Goal: Task Accomplishment & Management: Use online tool/utility

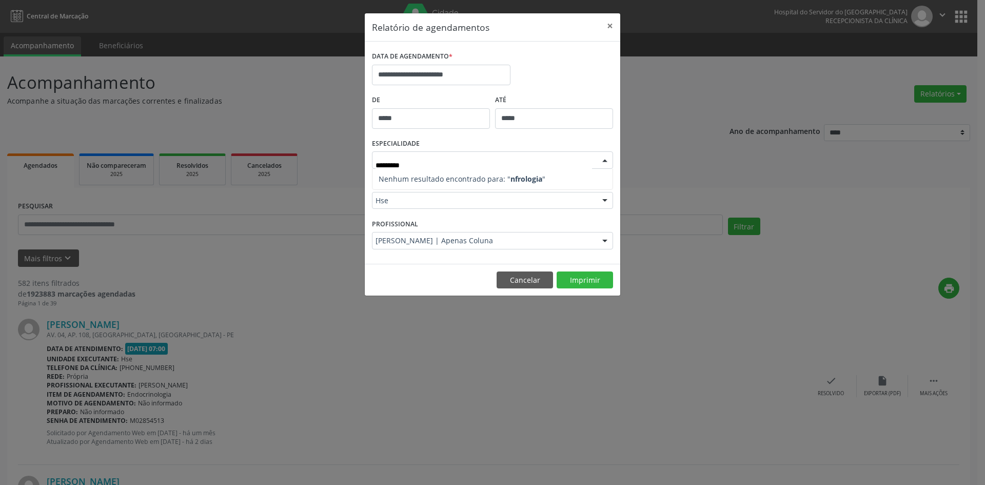
click at [380, 165] on input "*********" at bounding box center [483, 165] width 216 height 21
type input "**********"
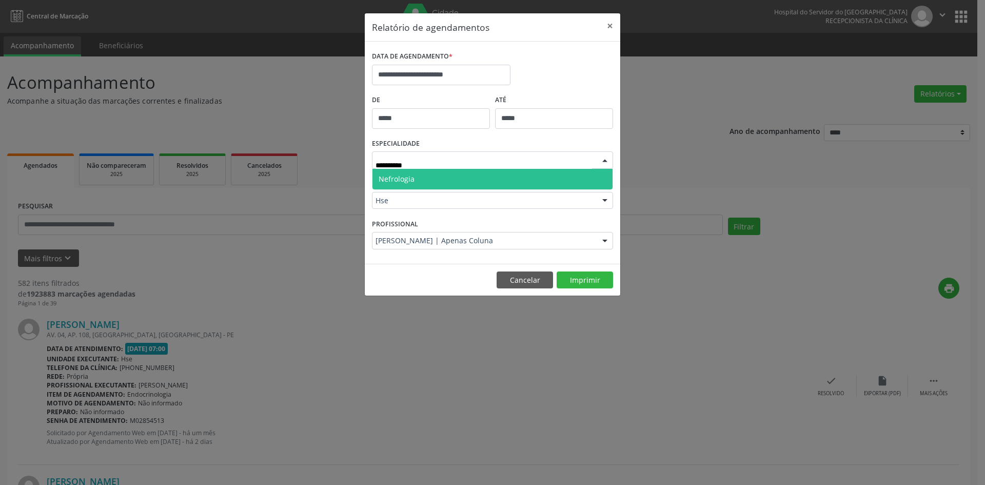
click at [395, 179] on span "Nefrologia" at bounding box center [397, 179] width 36 height 10
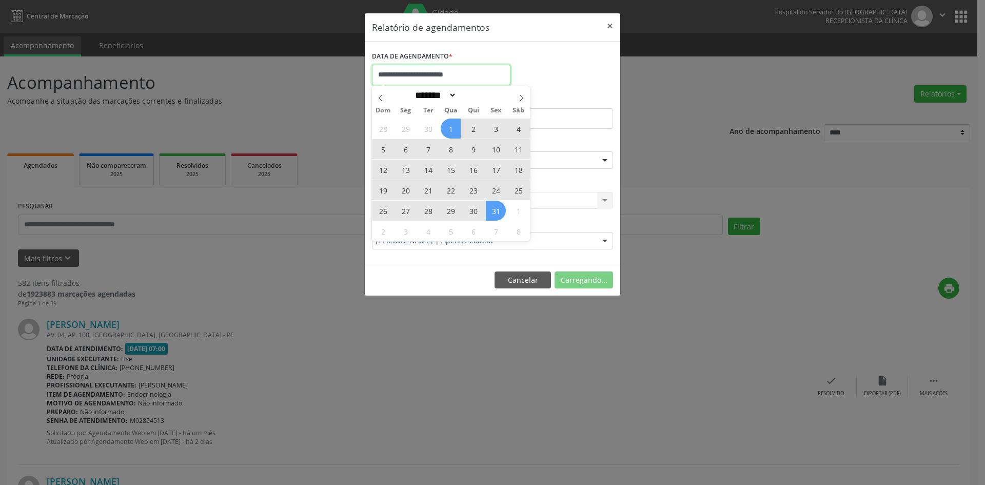
click at [405, 78] on input "**********" at bounding box center [441, 75] width 138 height 21
click at [377, 97] on icon at bounding box center [380, 97] width 7 height 7
select select "*"
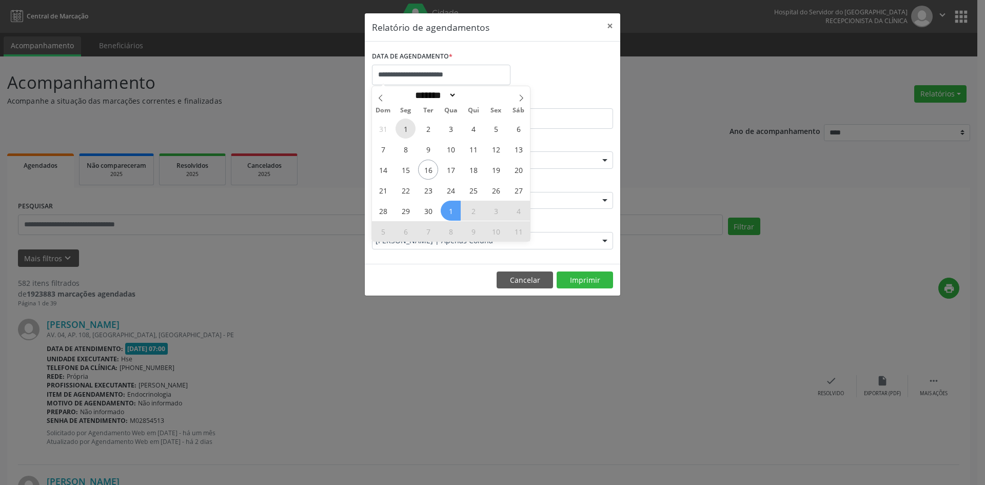
click at [406, 128] on span "1" at bounding box center [405, 128] width 20 height 20
type input "**********"
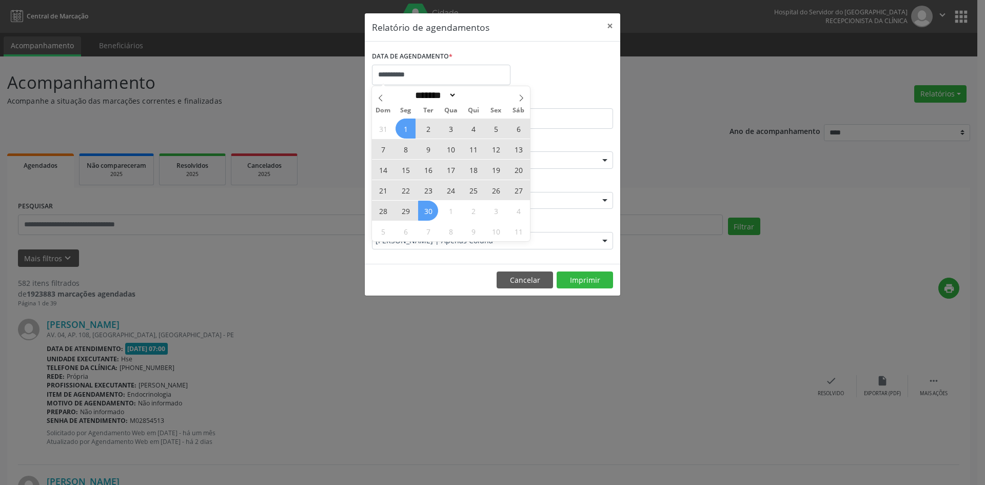
drag, startPoint x: 406, startPoint y: 128, endPoint x: 433, endPoint y: 211, distance: 87.4
click at [433, 211] on div "31 1 2 3 4 5 6 7 8 9 10 11 12 13 14 15 16 17 18 19 20 21 22 23 24 25 26 27 28 2…" at bounding box center [451, 179] width 158 height 123
click at [433, 211] on span "30" at bounding box center [428, 211] width 20 height 20
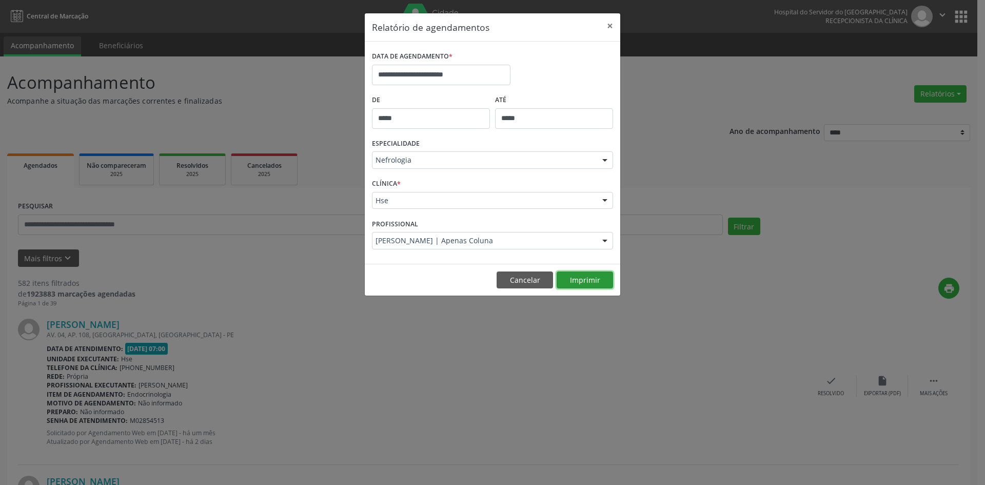
click at [586, 281] on button "Imprimir" at bounding box center [585, 279] width 56 height 17
click at [605, 240] on div at bounding box center [604, 240] width 15 height 17
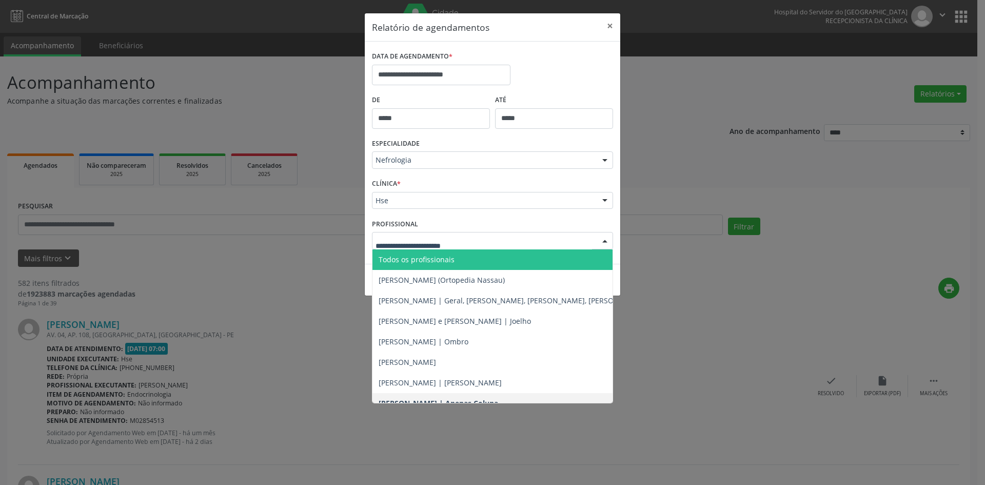
click at [504, 261] on span "Todos os profissionais" at bounding box center [544, 259] width 345 height 21
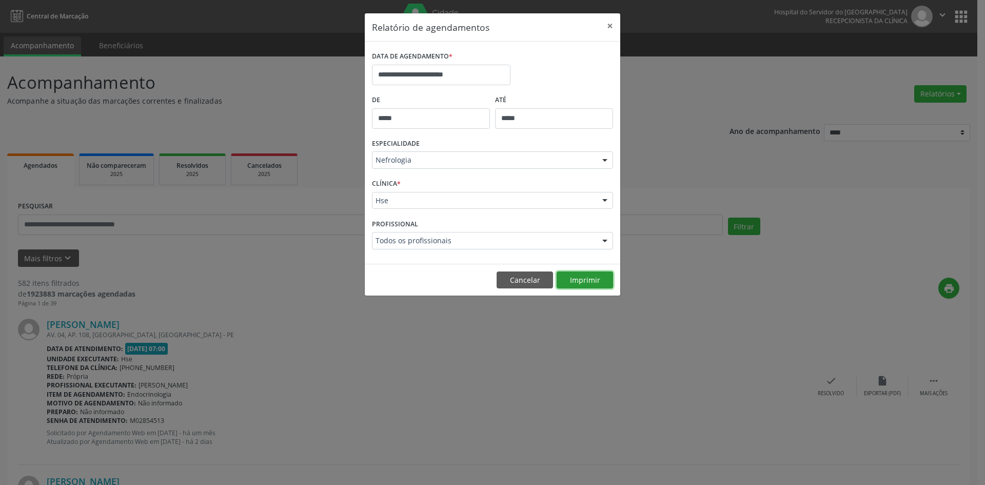
click at [591, 279] on button "Imprimir" at bounding box center [585, 279] width 56 height 17
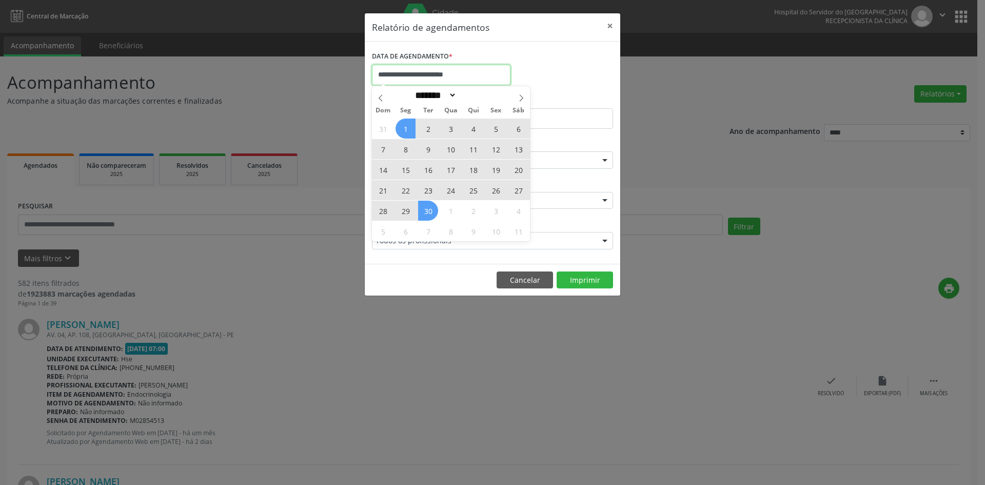
click at [452, 73] on input "**********" at bounding box center [441, 75] width 138 height 21
click at [523, 96] on icon at bounding box center [521, 97] width 7 height 7
select select "*"
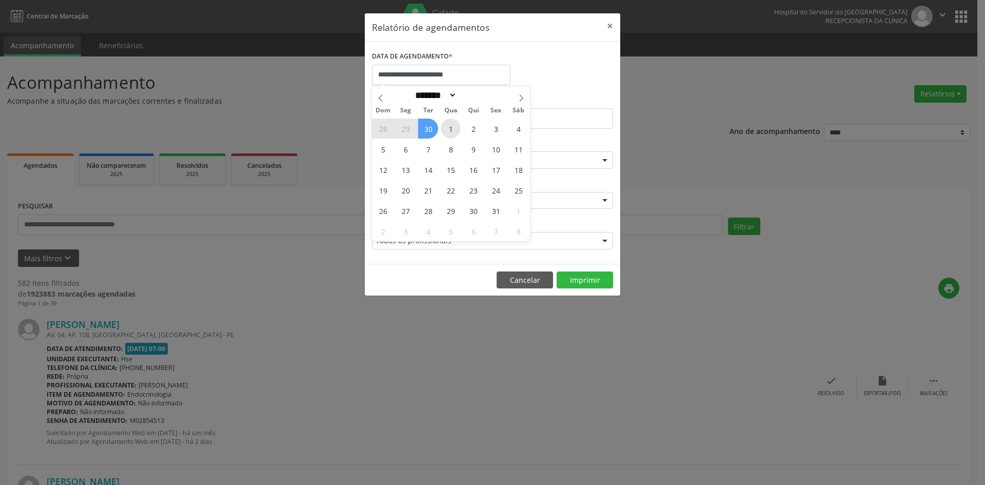
click at [451, 124] on span "1" at bounding box center [451, 128] width 20 height 20
type input "**********"
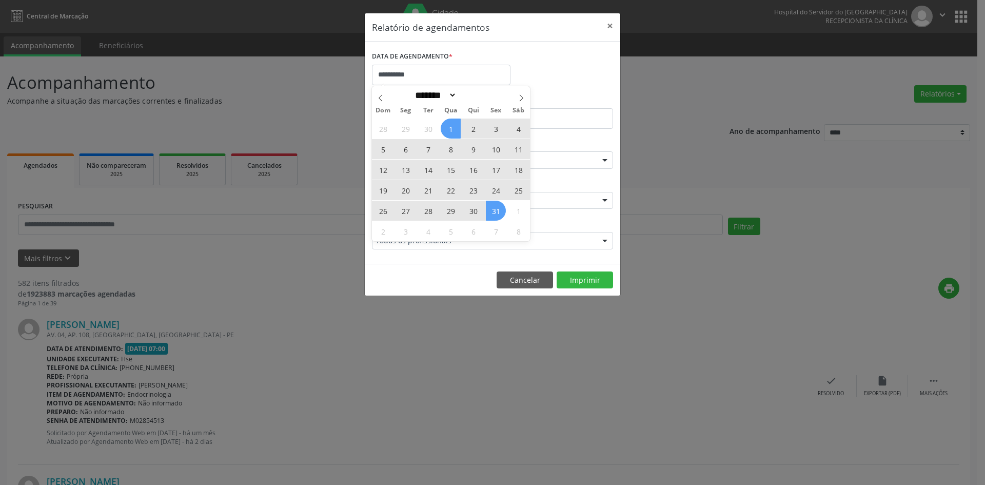
drag, startPoint x: 451, startPoint y: 124, endPoint x: 497, endPoint y: 208, distance: 95.5
click at [497, 208] on div "28 29 30 1 2 3 4 5 6 7 8 9 10 11 12 13 14 15 16 17 18 19 20 21 22 23 24 25 26 2…" at bounding box center [451, 179] width 158 height 123
click at [497, 208] on span "31" at bounding box center [496, 211] width 20 height 20
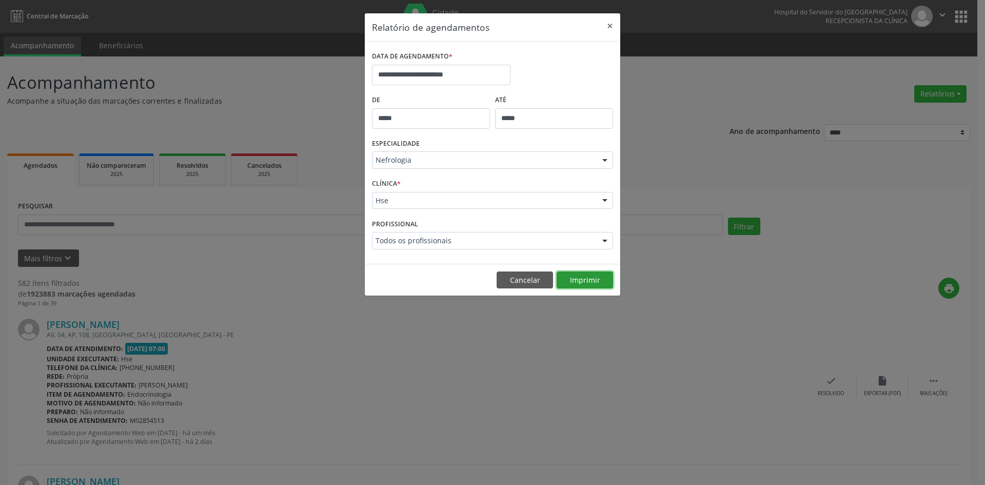
click at [579, 281] on button "Imprimir" at bounding box center [585, 279] width 56 height 17
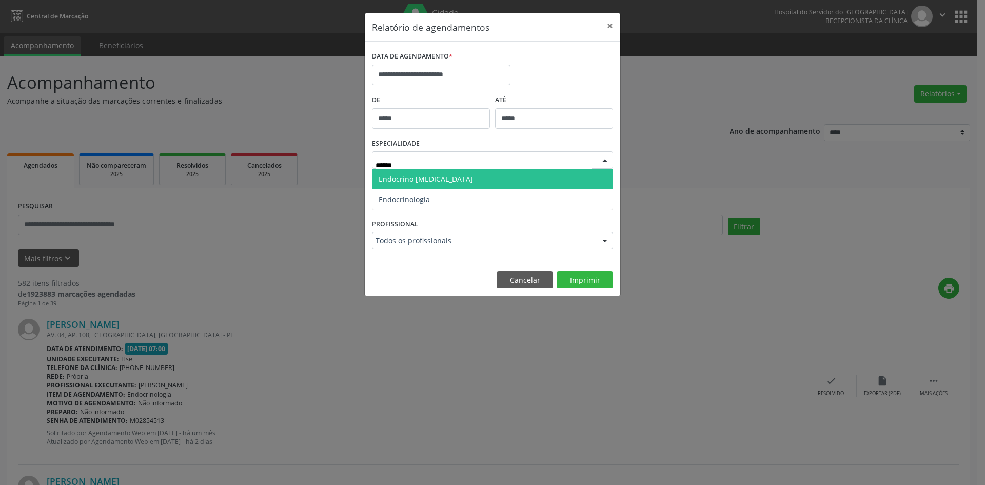
type input "*******"
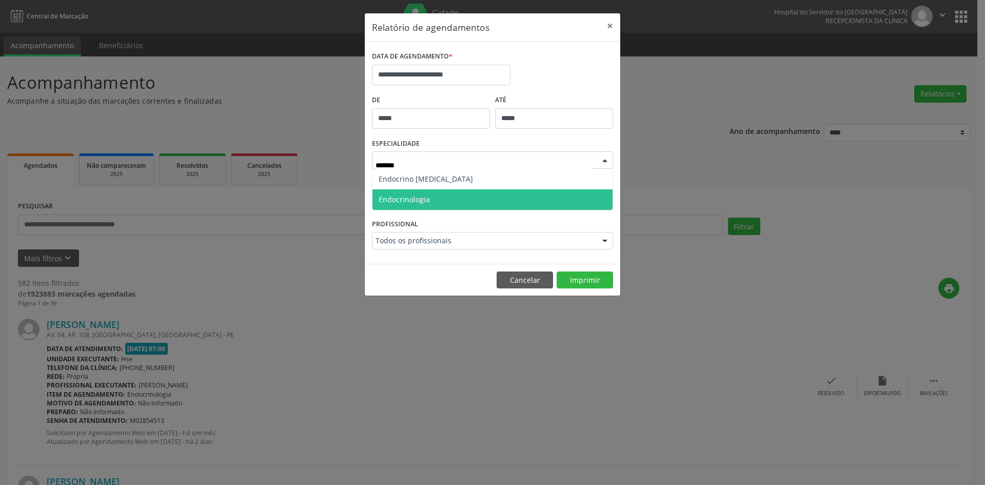
click at [439, 199] on span "Endocrinologia" at bounding box center [492, 199] width 240 height 21
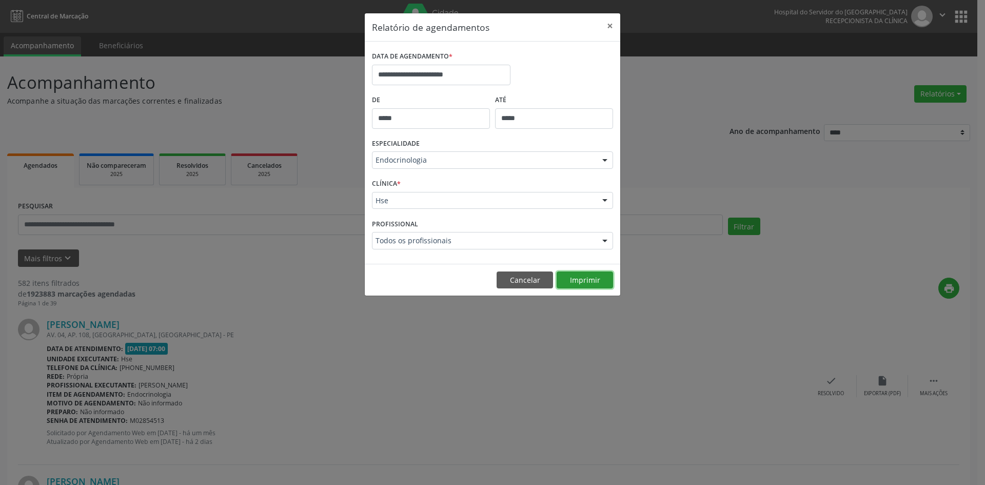
click at [578, 282] on button "Imprimir" at bounding box center [585, 279] width 56 height 17
click at [414, 75] on input "**********" at bounding box center [441, 75] width 138 height 21
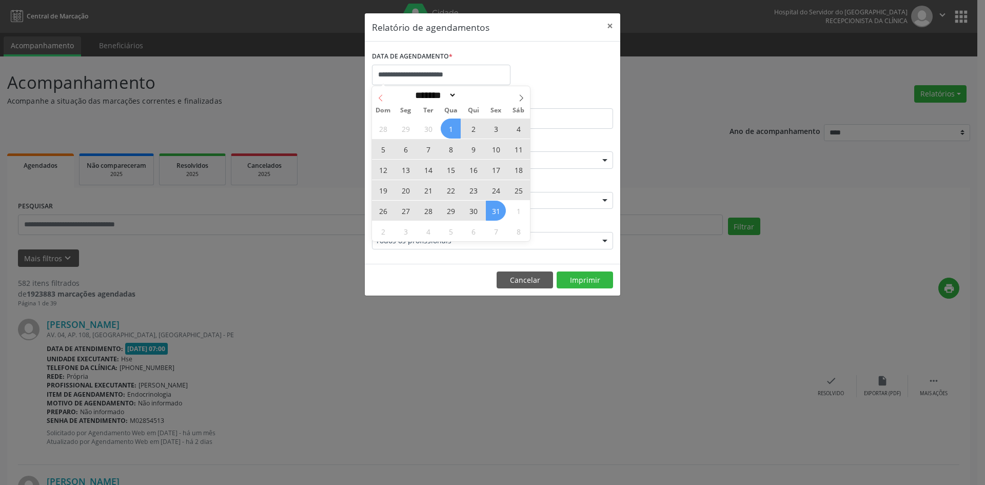
click at [380, 99] on icon at bounding box center [381, 97] width 4 height 7
select select "*"
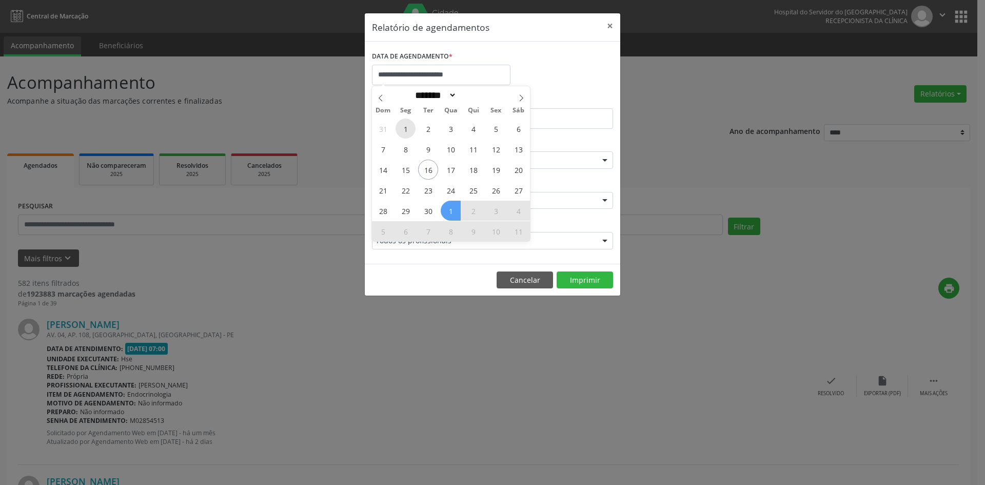
click at [400, 128] on span "1" at bounding box center [405, 128] width 20 height 20
type input "**********"
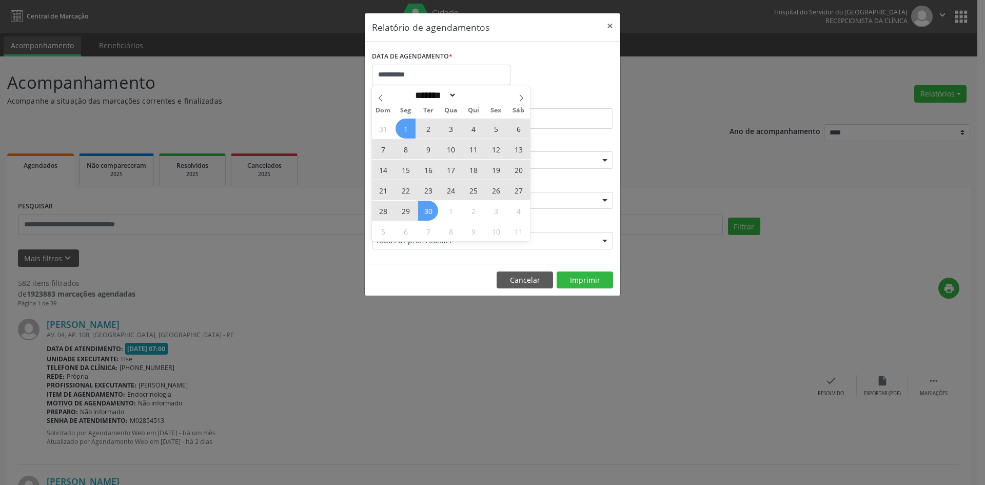
drag, startPoint x: 400, startPoint y: 128, endPoint x: 432, endPoint y: 211, distance: 89.0
click at [432, 211] on div "31 1 2 3 4 5 6 7 8 9 10 11 12 13 14 15 16 17 18 19 20 21 22 23 24 25 26 27 28 2…" at bounding box center [451, 179] width 158 height 123
click at [432, 211] on span "30" at bounding box center [428, 211] width 20 height 20
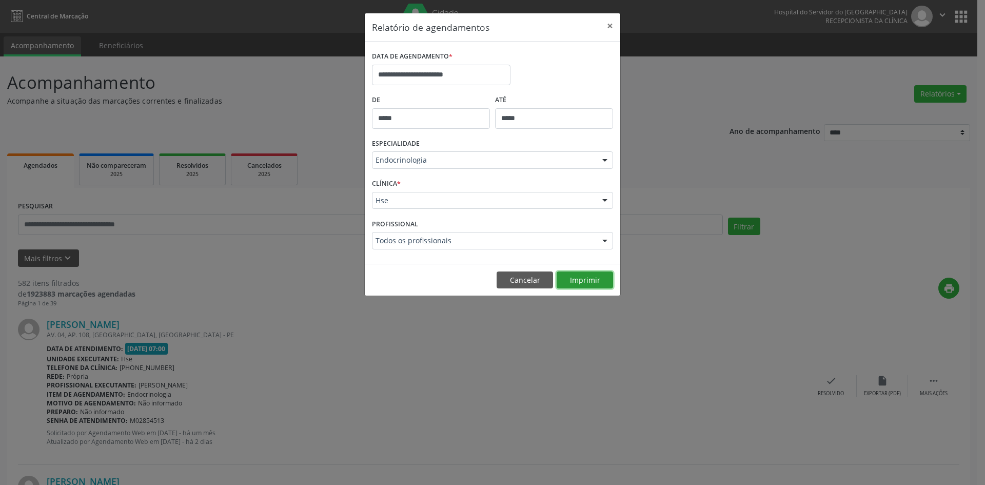
click at [586, 278] on button "Imprimir" at bounding box center [585, 279] width 56 height 17
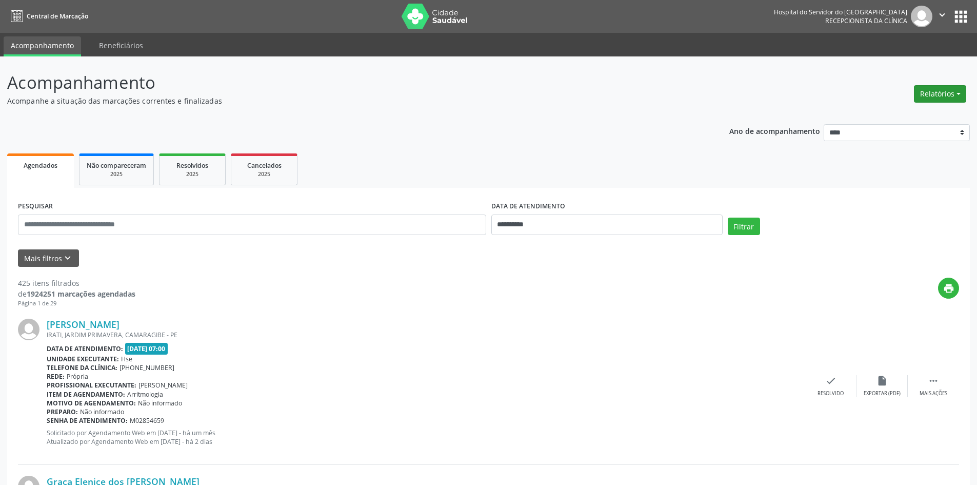
click at [938, 95] on button "Relatórios" at bounding box center [940, 93] width 52 height 17
click at [896, 117] on link "Agendamentos" at bounding box center [912, 116] width 110 height 14
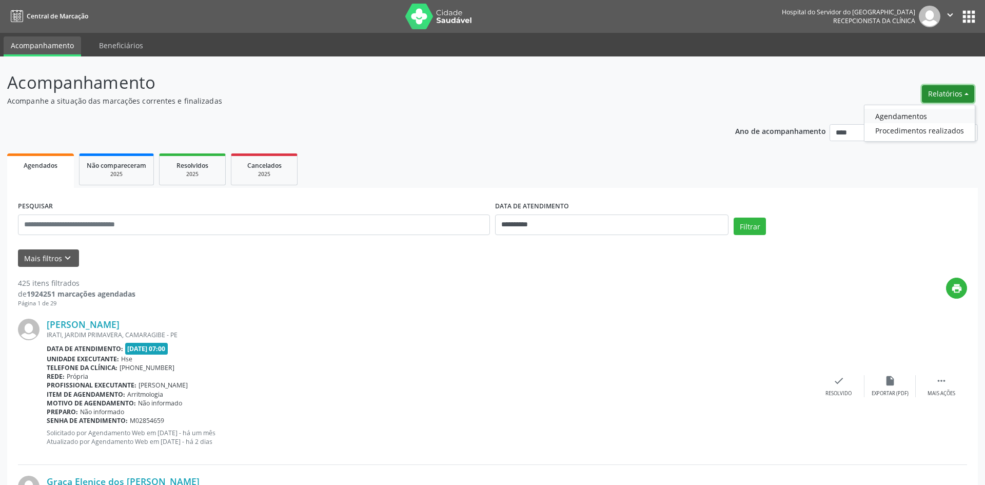
select select "*"
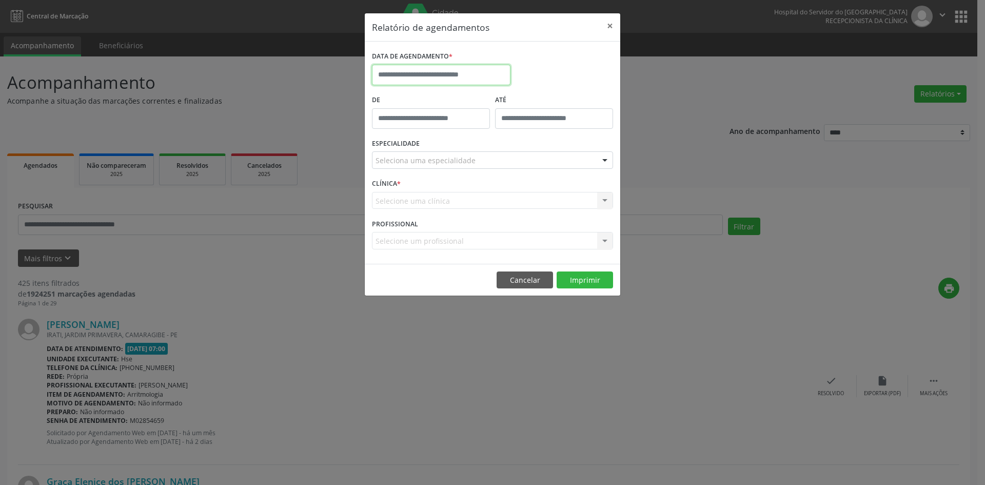
click at [472, 72] on input "text" at bounding box center [441, 75] width 138 height 21
click at [405, 127] on span "1" at bounding box center [405, 128] width 20 height 20
type input "**********"
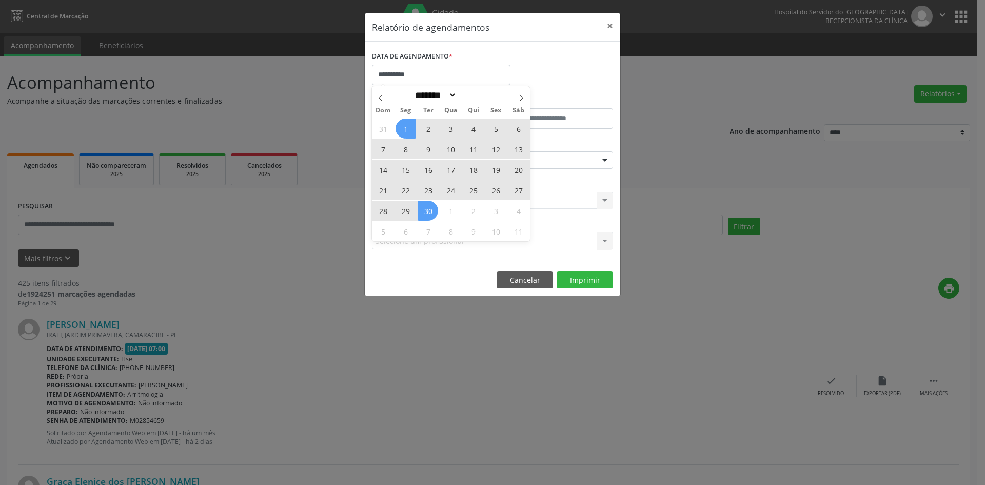
drag, startPoint x: 405, startPoint y: 127, endPoint x: 430, endPoint y: 210, distance: 86.7
click at [430, 210] on div "31 1 2 3 4 5 6 7 8 9 10 11 12 13 14 15 16 17 18 19 20 21 22 23 24 25 26 27 28 2…" at bounding box center [451, 179] width 158 height 123
click at [430, 210] on span "30" at bounding box center [428, 211] width 20 height 20
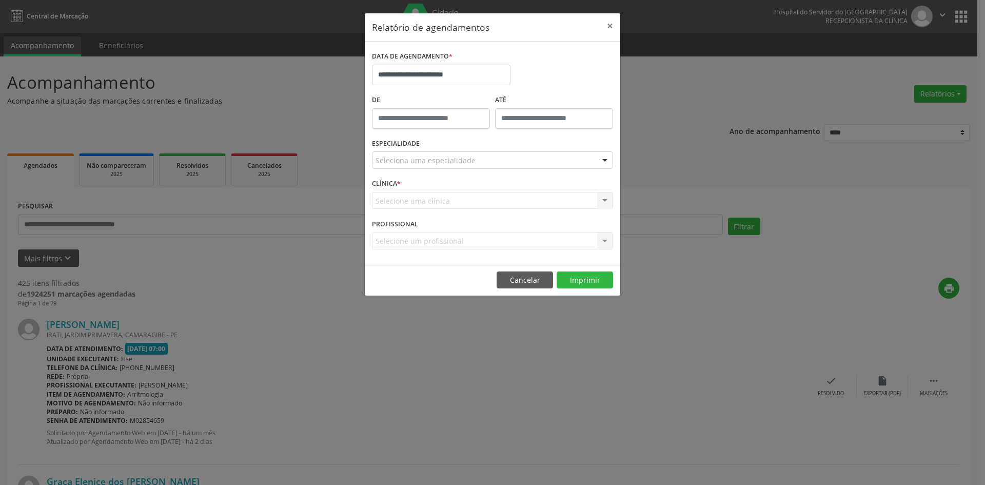
click at [496, 158] on div "Seleciona uma especialidade" at bounding box center [492, 159] width 241 height 17
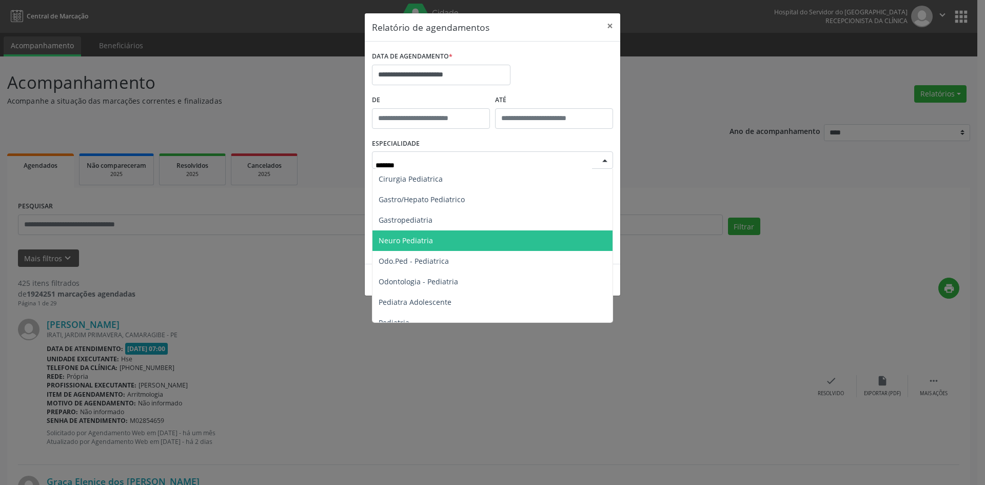
type input "********"
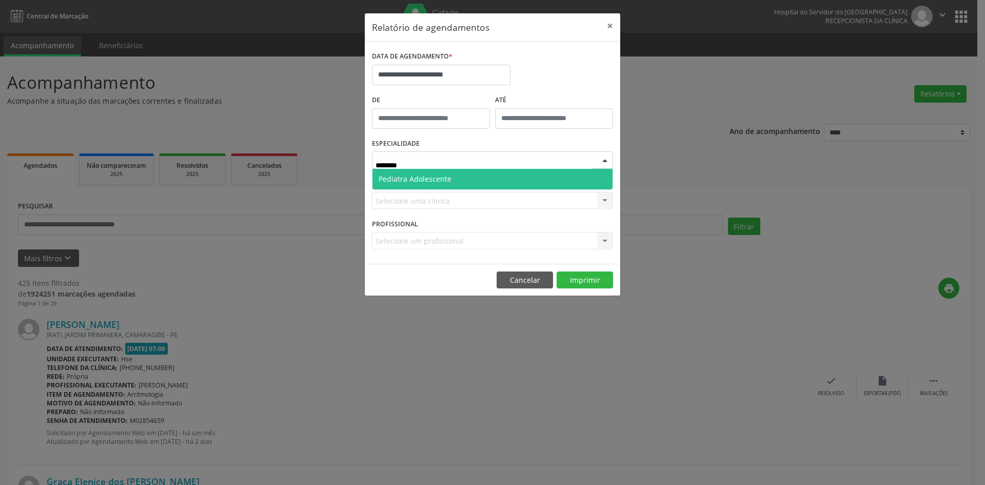
click at [441, 183] on span "Pediatra Adolescente" at bounding box center [415, 179] width 73 height 10
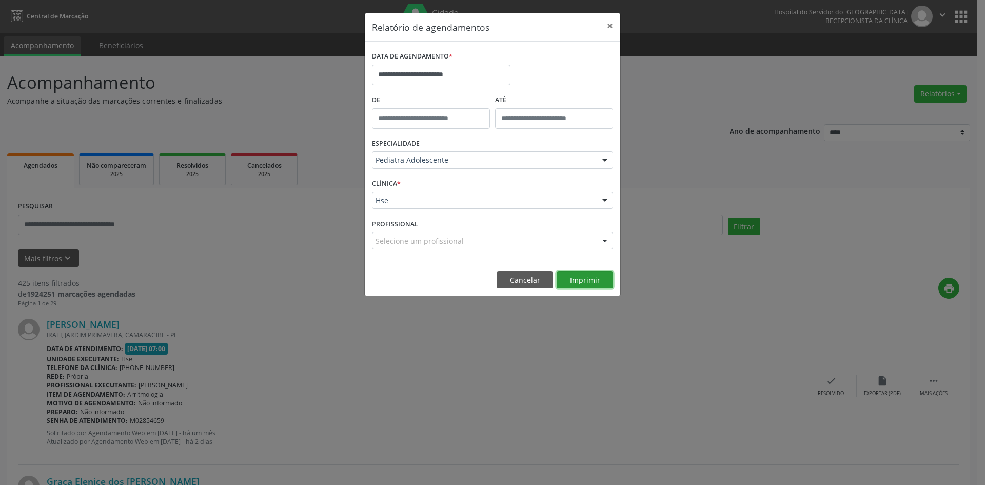
click at [579, 281] on button "Imprimir" at bounding box center [585, 279] width 56 height 17
click at [603, 239] on div at bounding box center [604, 240] width 15 height 17
click at [605, 158] on div at bounding box center [604, 160] width 15 height 17
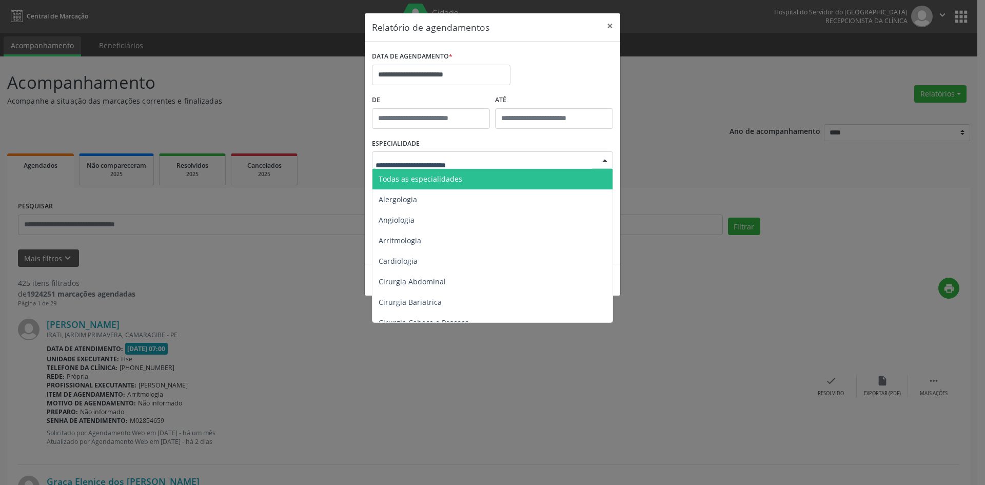
click at [547, 185] on span "Todas as especialidades" at bounding box center [493, 179] width 242 height 21
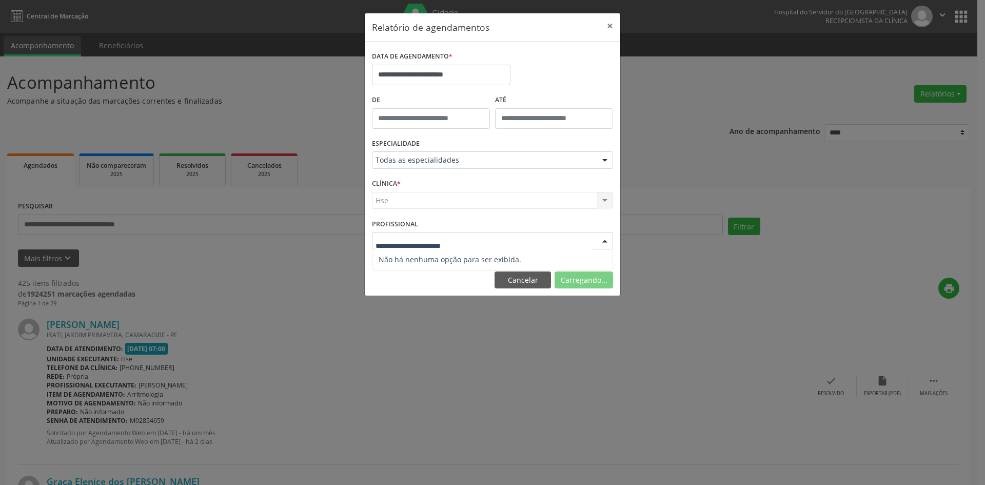
click at [606, 240] on div at bounding box center [604, 240] width 15 height 17
type input "**********"
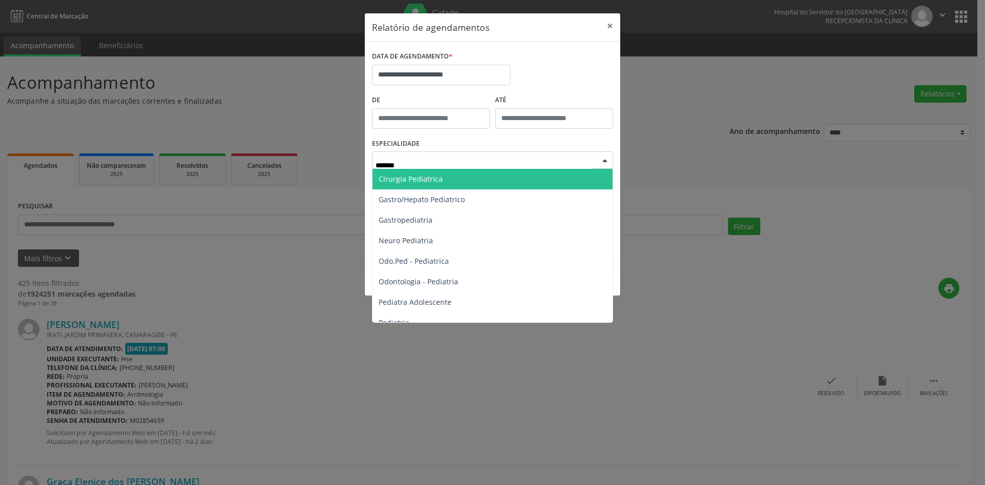
type input "********"
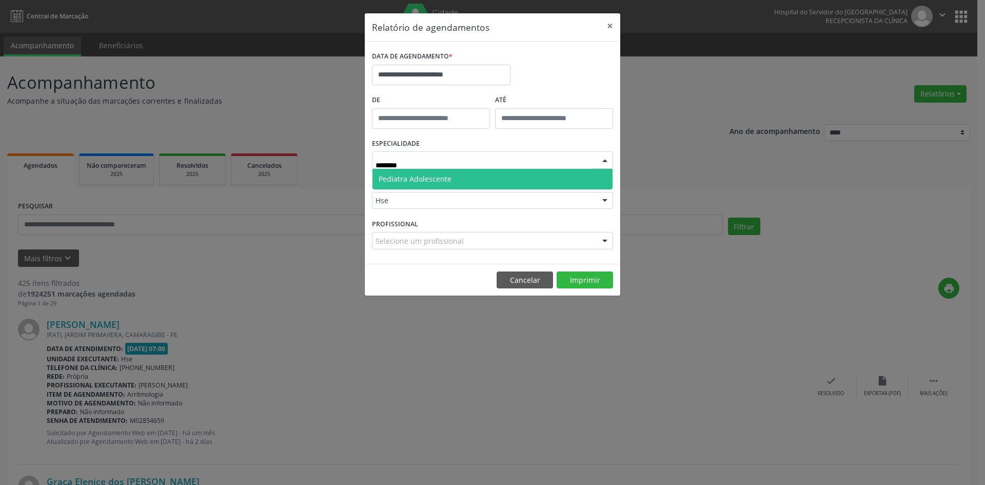
click at [494, 181] on span "Pediatra Adolescente" at bounding box center [492, 179] width 240 height 21
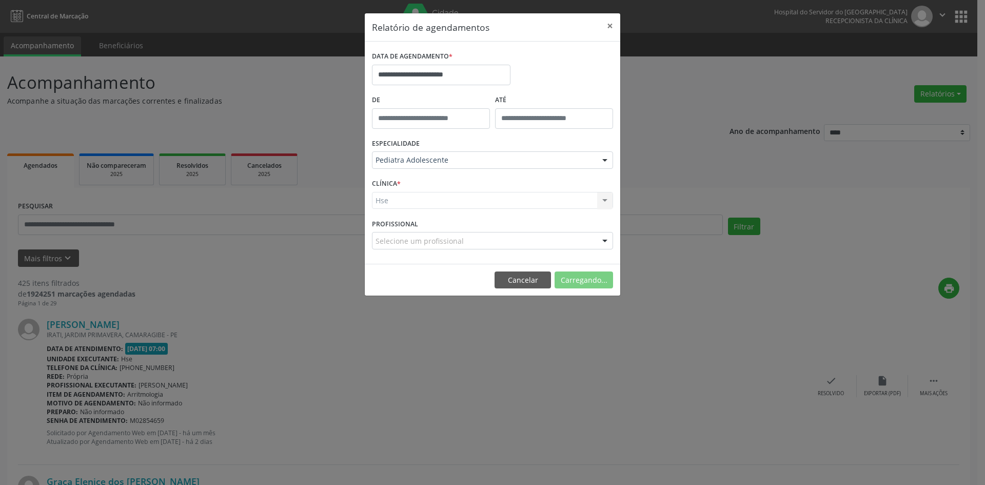
click at [604, 241] on div at bounding box center [604, 240] width 15 height 17
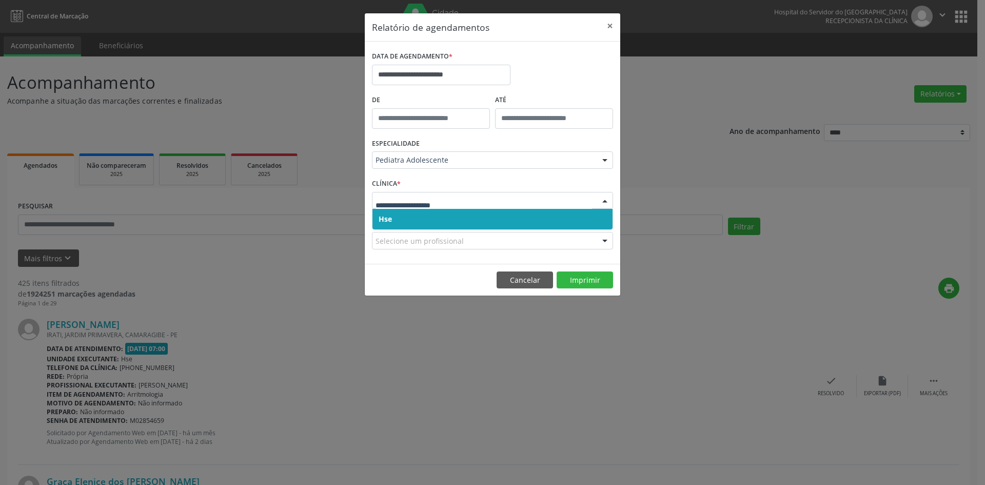
click at [536, 218] on span "Hse" at bounding box center [492, 219] width 240 height 21
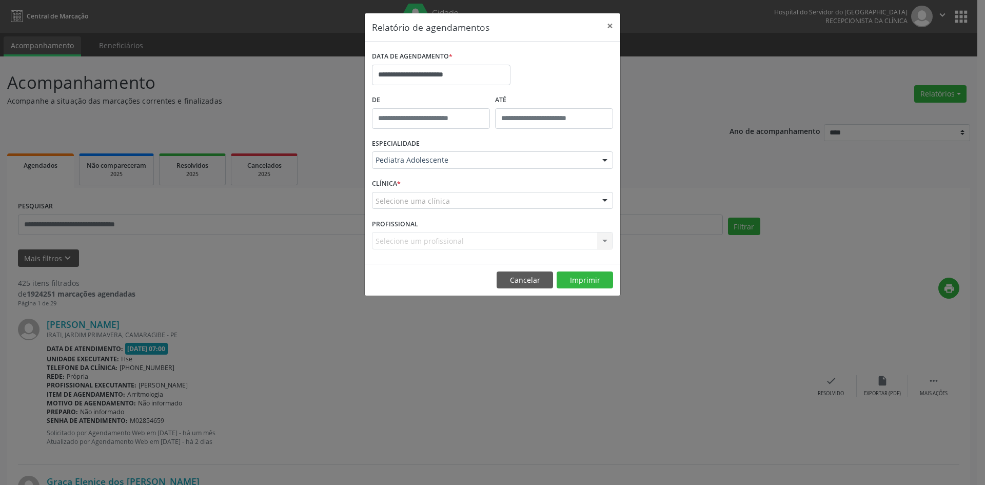
click at [533, 201] on div "Selecione uma clínica" at bounding box center [492, 200] width 241 height 17
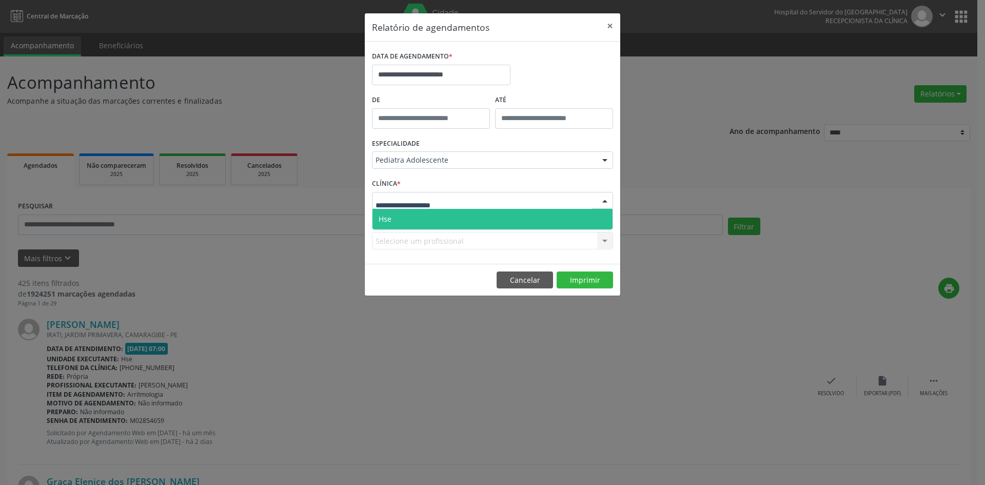
click at [532, 214] on span "Hse" at bounding box center [492, 219] width 240 height 21
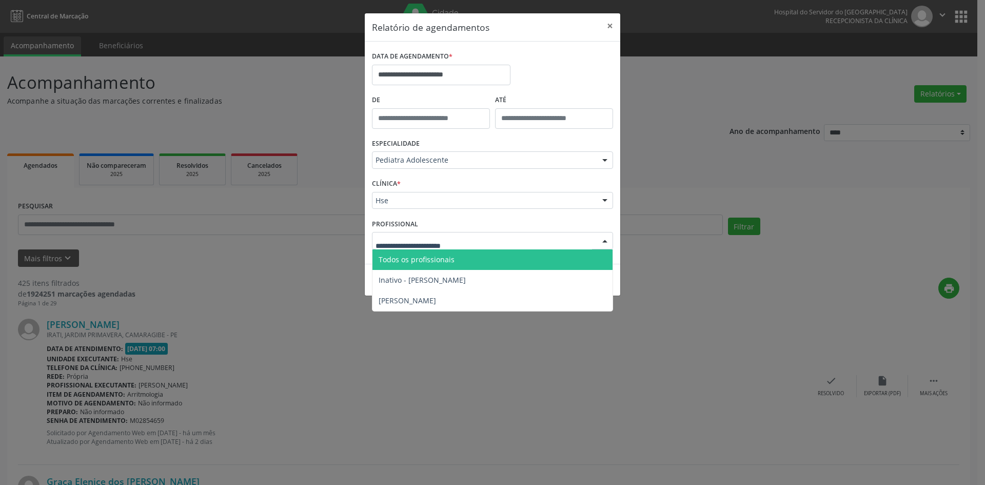
click at [537, 243] on div at bounding box center [492, 240] width 241 height 17
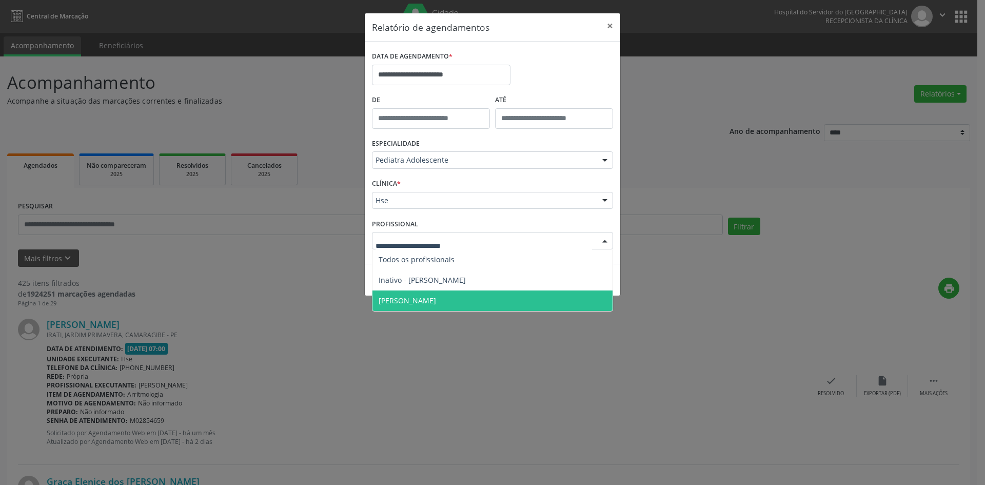
click at [436, 300] on span "[PERSON_NAME]" at bounding box center [407, 300] width 57 height 10
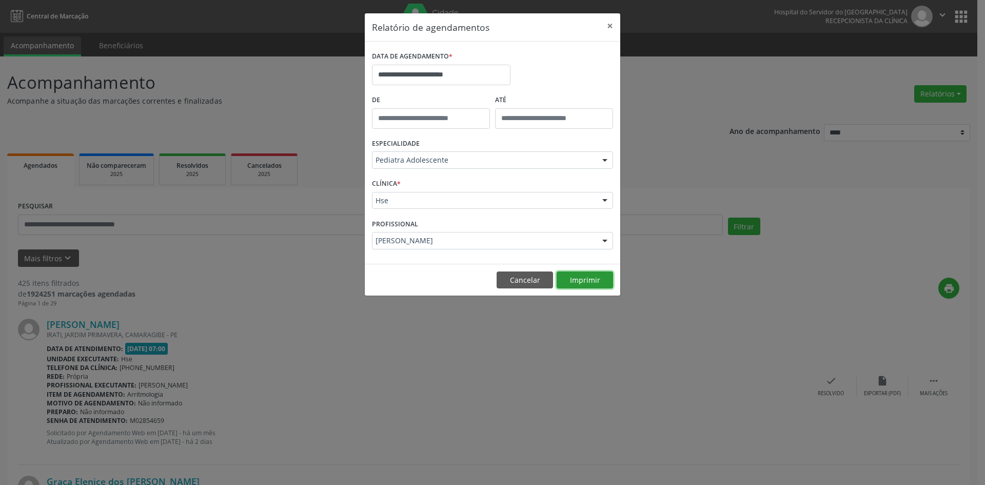
click at [587, 278] on button "Imprimir" at bounding box center [585, 279] width 56 height 17
click at [605, 239] on div at bounding box center [604, 240] width 15 height 17
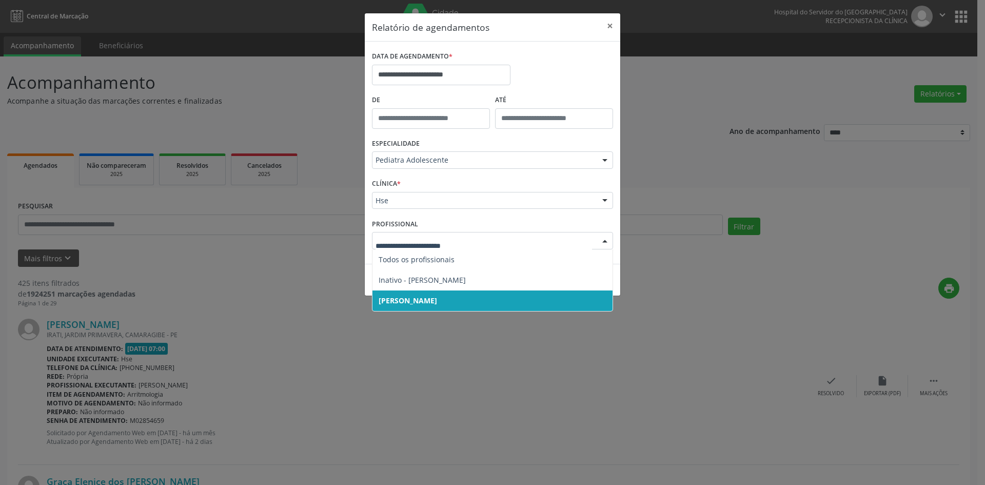
click at [503, 300] on span "[PERSON_NAME]" at bounding box center [492, 300] width 240 height 21
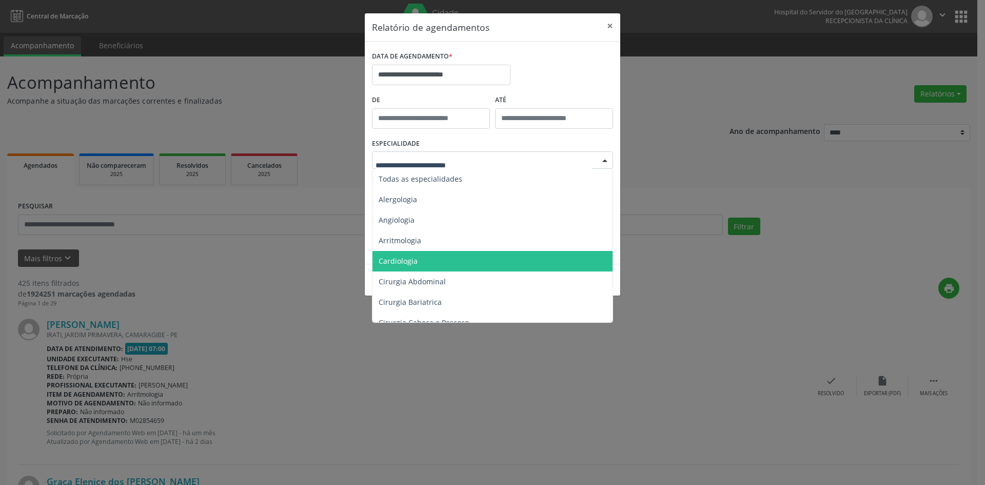
click at [428, 262] on span "Cardiologia" at bounding box center [493, 261] width 242 height 21
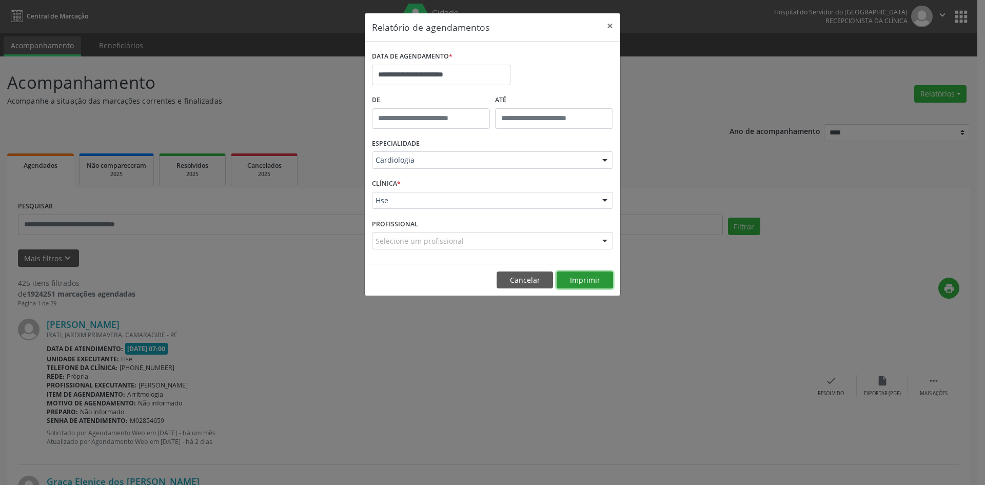
click at [578, 278] on button "Imprimir" at bounding box center [585, 279] width 56 height 17
